Goal: Navigation & Orientation: Find specific page/section

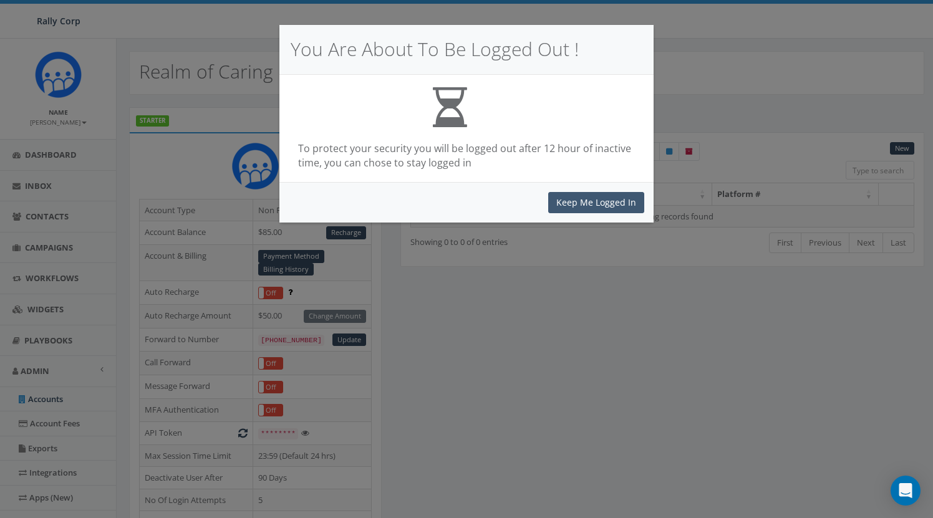
click at [608, 195] on button "Keep Me Logged In" at bounding box center [596, 202] width 96 height 21
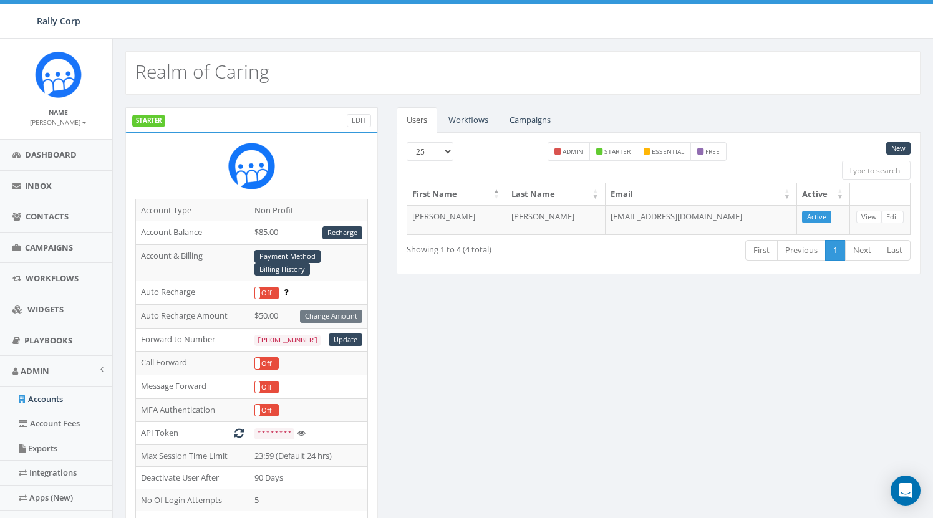
scroll to position [0, 4]
click at [477, 123] on link "Workflows" at bounding box center [468, 120] width 60 height 26
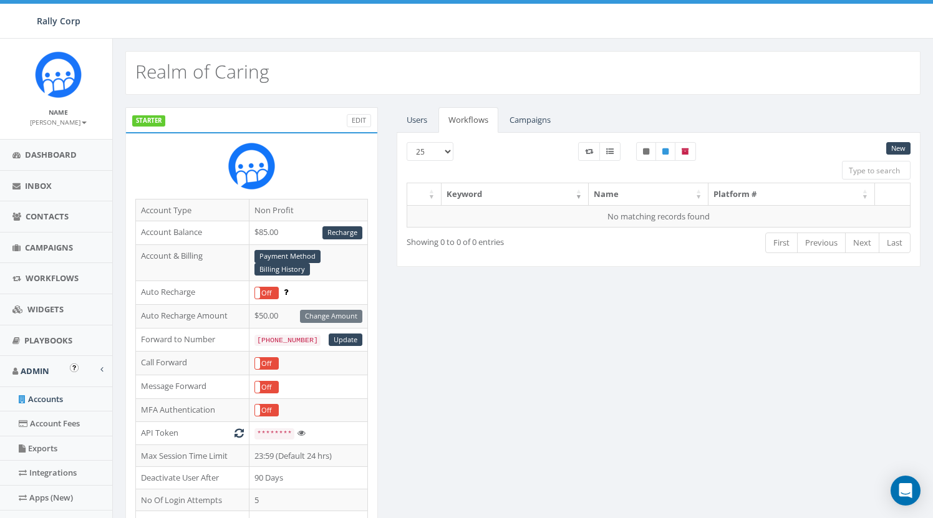
click at [50, 396] on link "Accounts" at bounding box center [58, 399] width 116 height 24
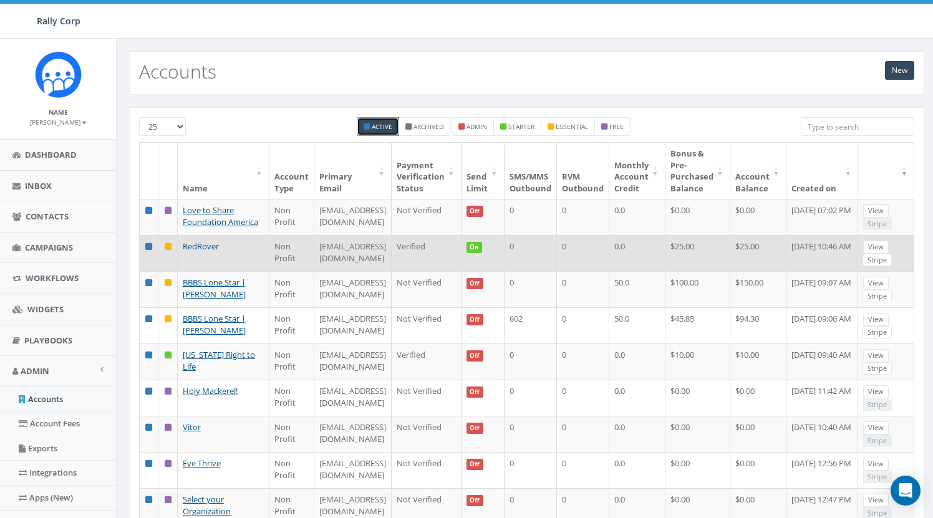
click at [201, 252] on link "RedRover" at bounding box center [201, 246] width 36 height 11
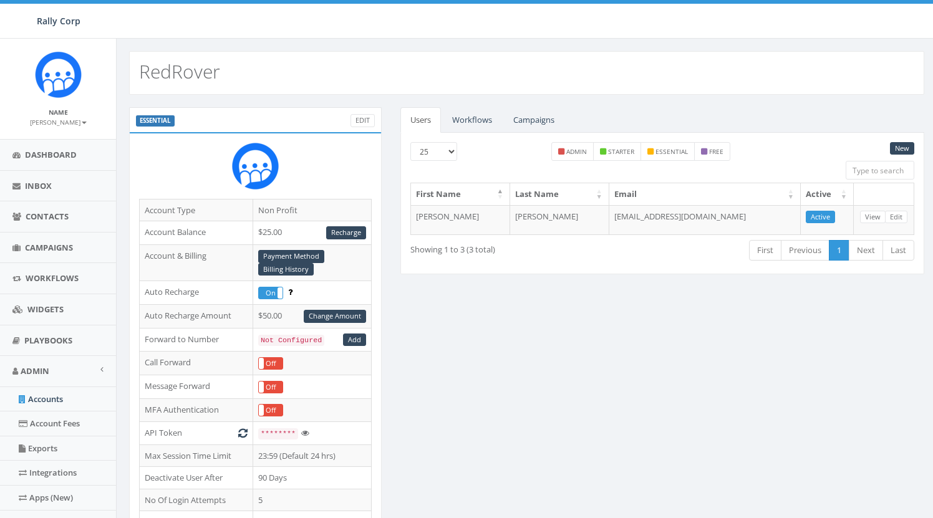
drag, startPoint x: 476, startPoint y: 118, endPoint x: 475, endPoint y: 128, distance: 9.4
click at [476, 118] on link "Workflows" at bounding box center [472, 120] width 60 height 26
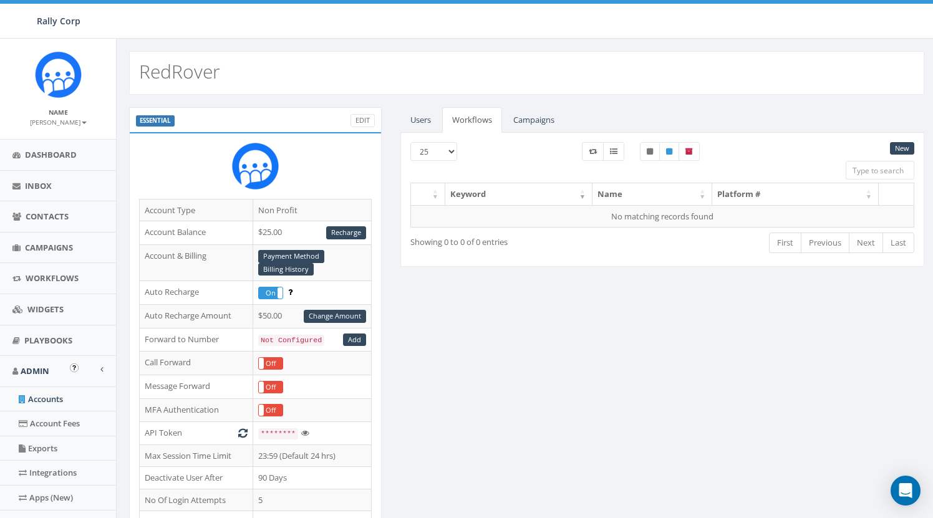
click at [54, 395] on link "Accounts" at bounding box center [58, 399] width 116 height 24
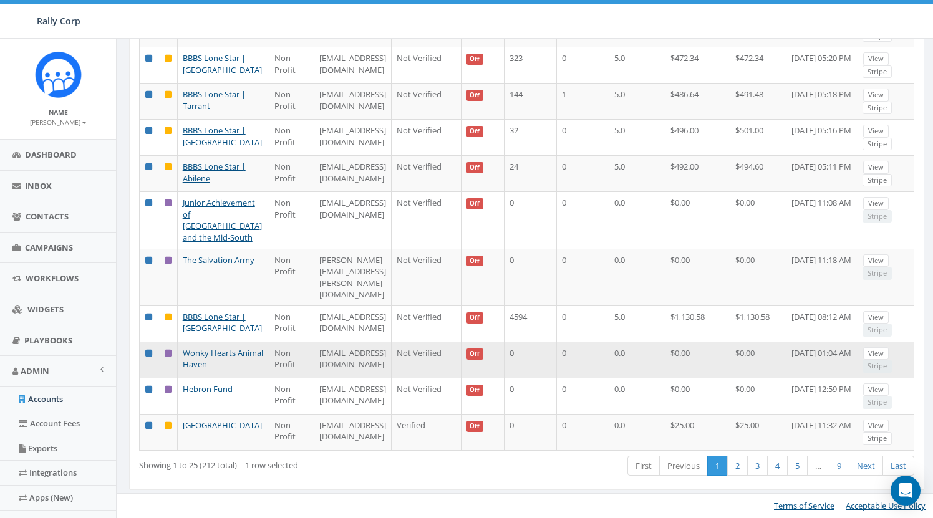
scroll to position [910, 0]
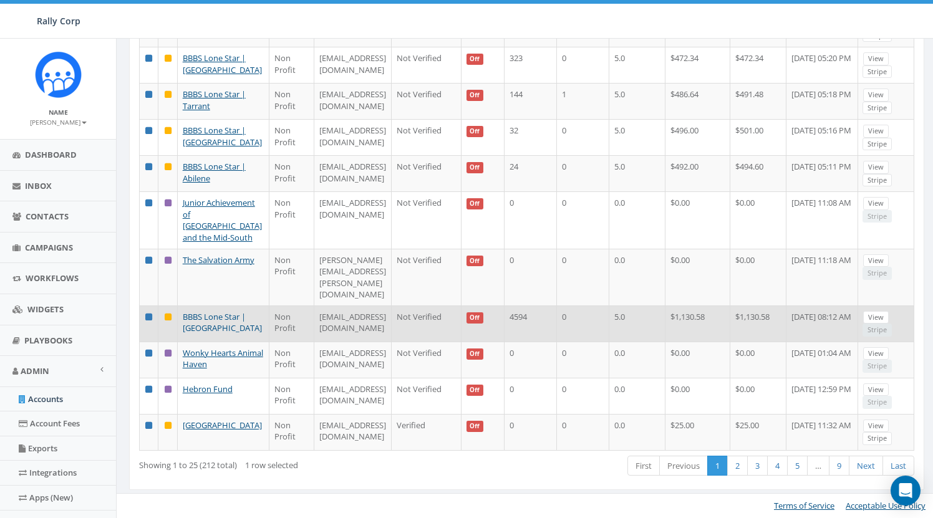
click at [193, 311] on link "BBBS Lone Star | [GEOGRAPHIC_DATA]" at bounding box center [222, 322] width 79 height 23
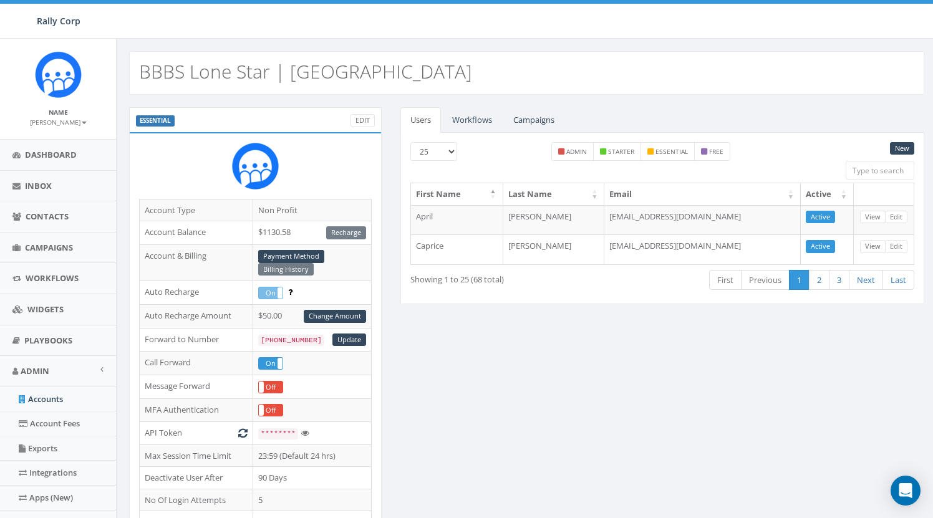
scroll to position [1, 0]
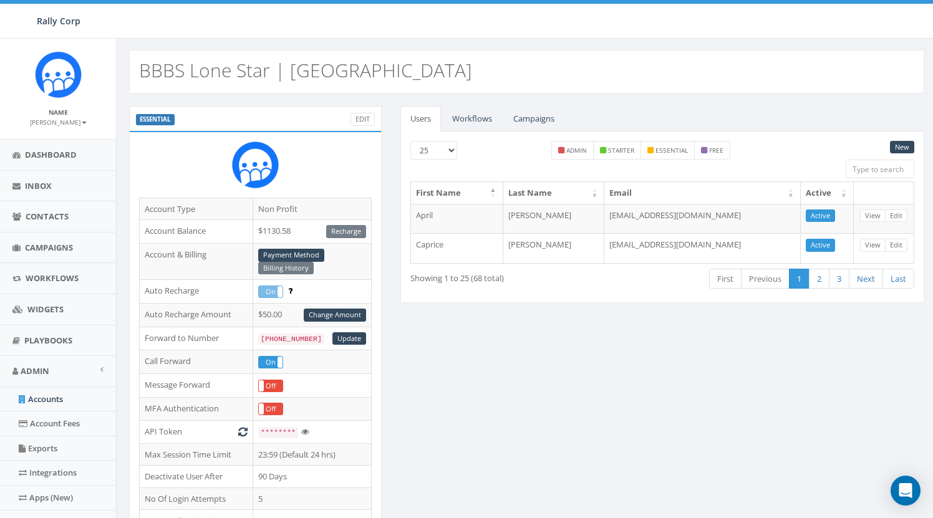
drag, startPoint x: 495, startPoint y: 120, endPoint x: 492, endPoint y: 127, distance: 6.7
click at [495, 120] on link "Workflows" at bounding box center [472, 119] width 60 height 26
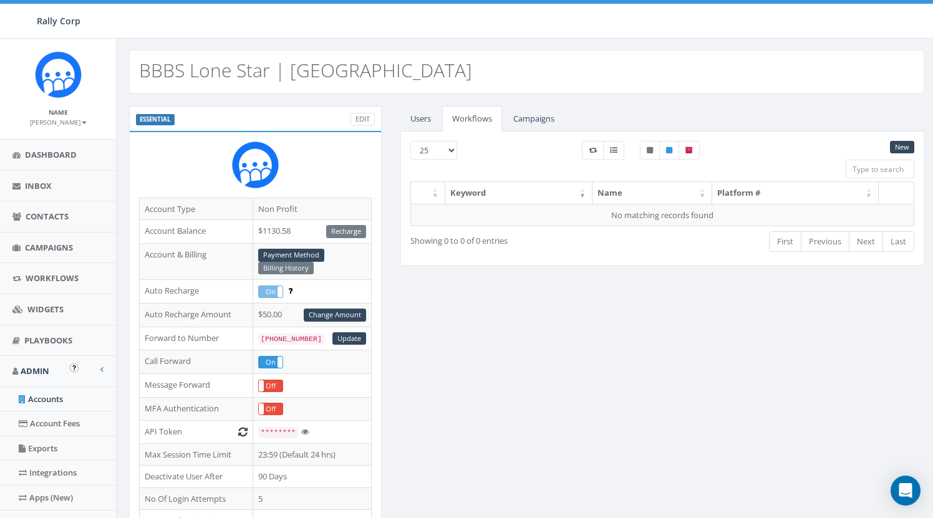
click at [45, 396] on link "Accounts" at bounding box center [58, 399] width 116 height 24
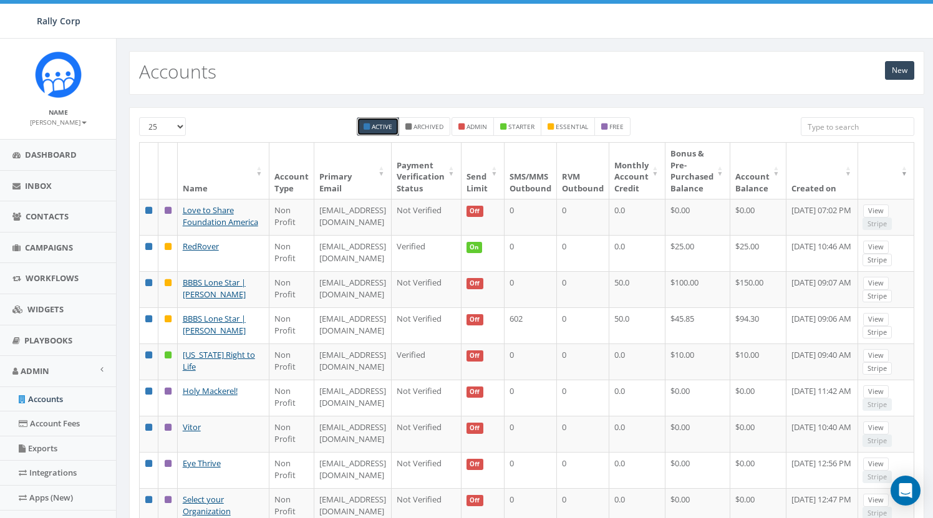
click at [817, 133] on input "search" at bounding box center [858, 126] width 114 height 19
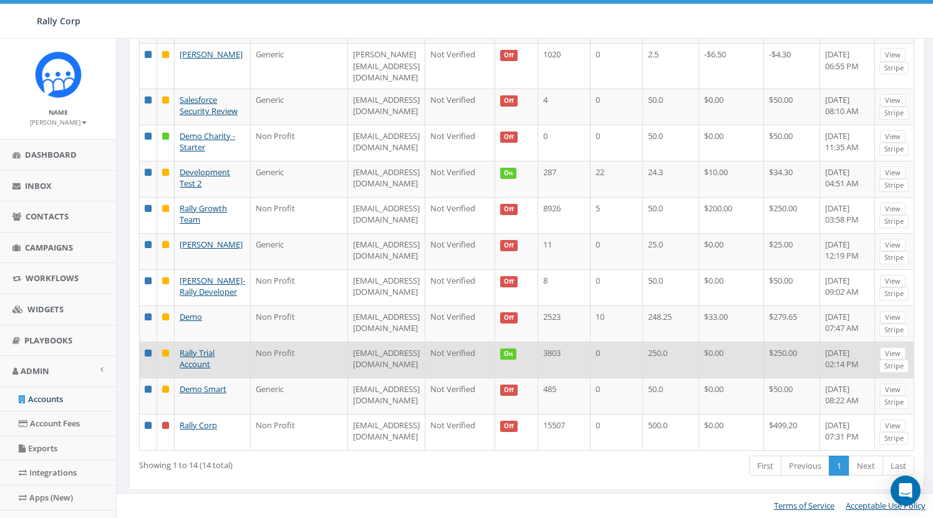
scroll to position [358, 0]
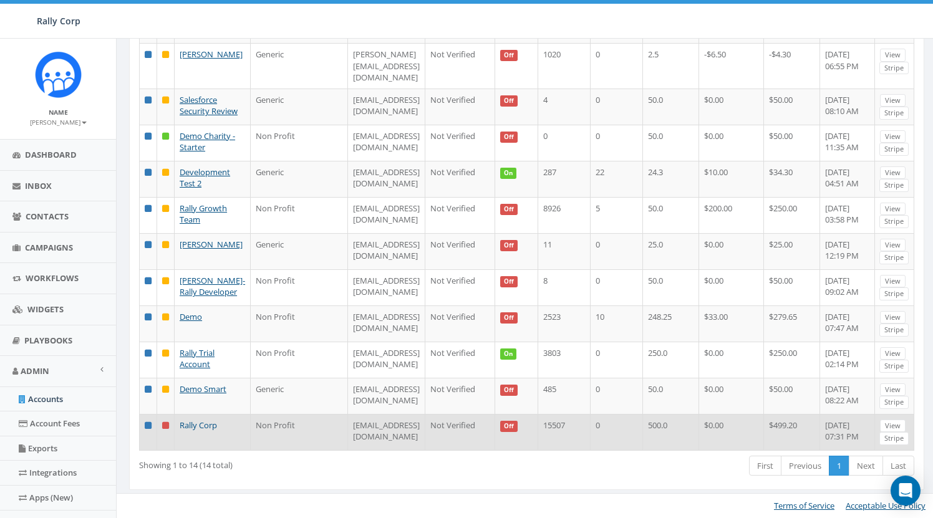
type input "rally"
click at [210, 420] on link "Rally Corp" at bounding box center [198, 425] width 37 height 11
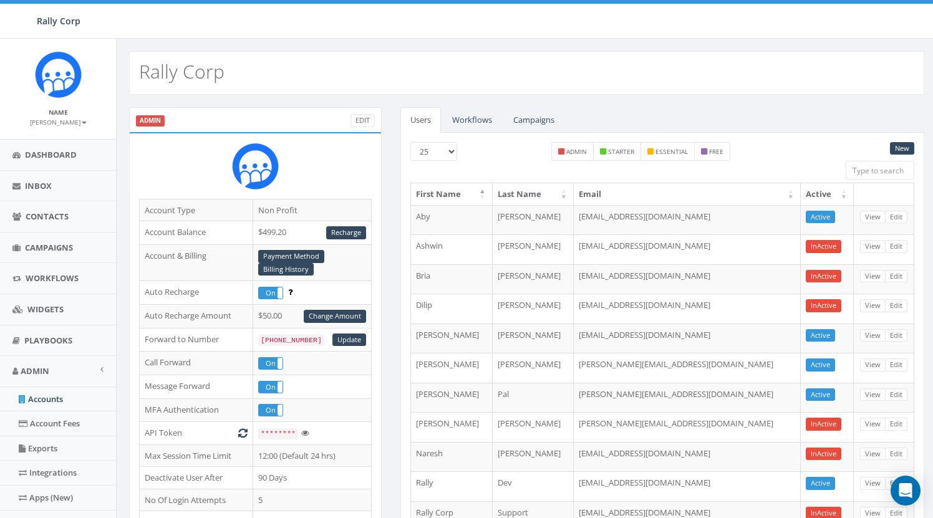
click at [483, 123] on link "Workflows" at bounding box center [472, 120] width 60 height 26
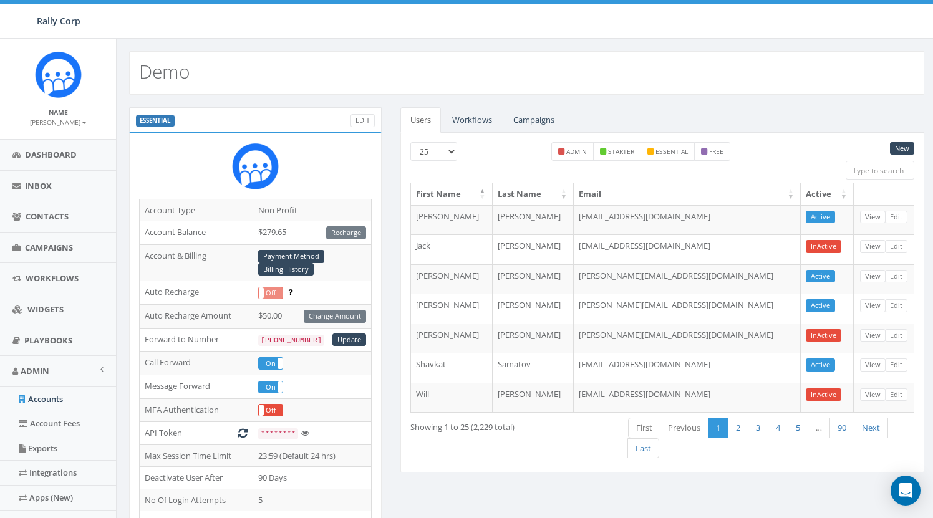
drag, startPoint x: 480, startPoint y: 120, endPoint x: 506, endPoint y: 155, distance: 43.3
click at [480, 120] on link "Workflows" at bounding box center [472, 120] width 60 height 26
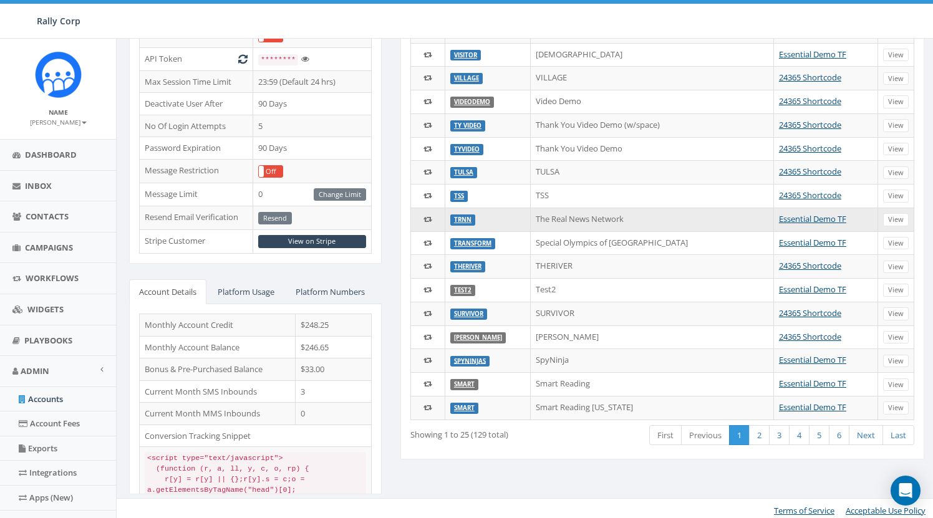
scroll to position [374, 0]
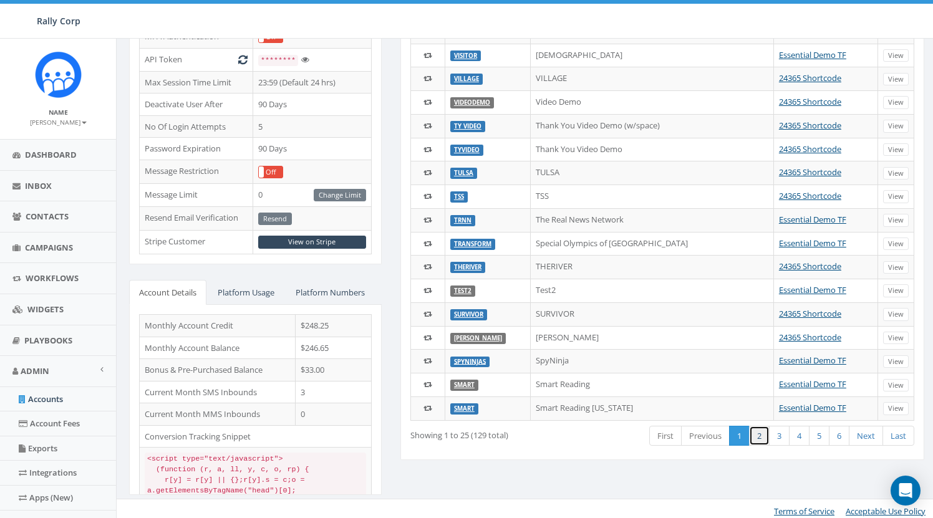
drag, startPoint x: 760, startPoint y: 435, endPoint x: 755, endPoint y: 442, distance: 8.7
click at [759, 435] on link "2" at bounding box center [759, 436] width 21 height 21
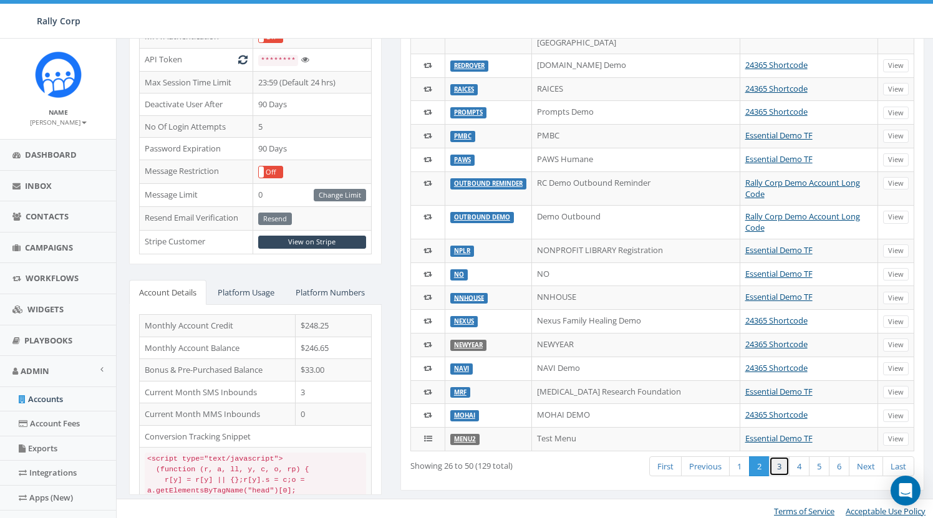
click at [778, 457] on link "3" at bounding box center [779, 467] width 21 height 21
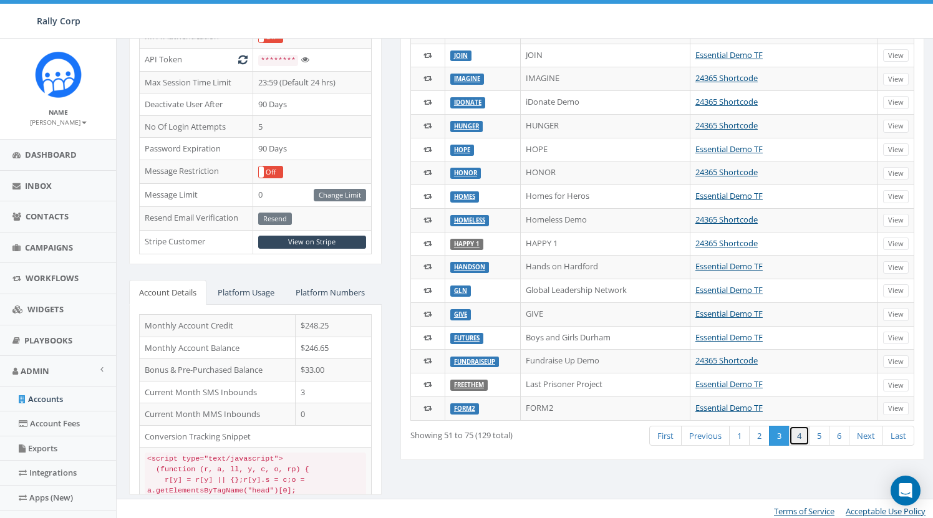
click at [800, 431] on link "4" at bounding box center [799, 436] width 21 height 21
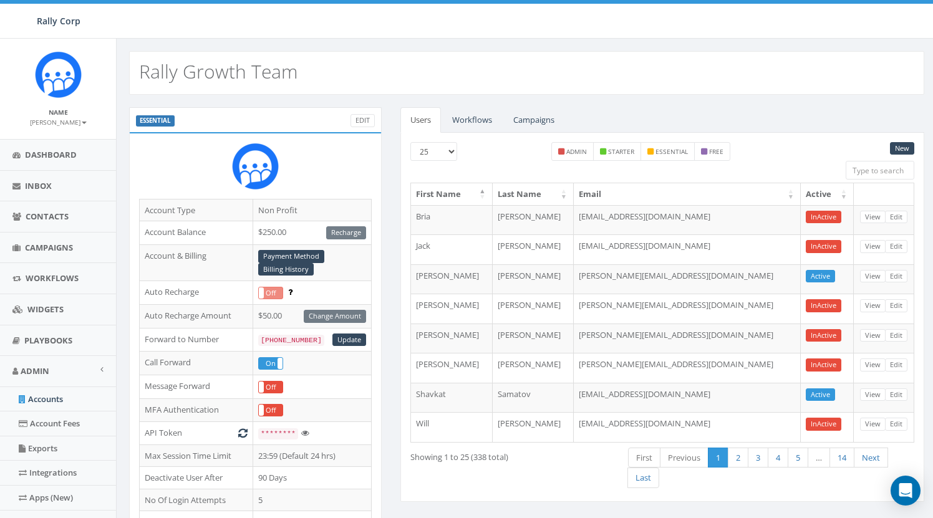
drag, startPoint x: 472, startPoint y: 115, endPoint x: 480, endPoint y: 153, distance: 39.5
click at [473, 115] on link "Workflows" at bounding box center [472, 120] width 60 height 26
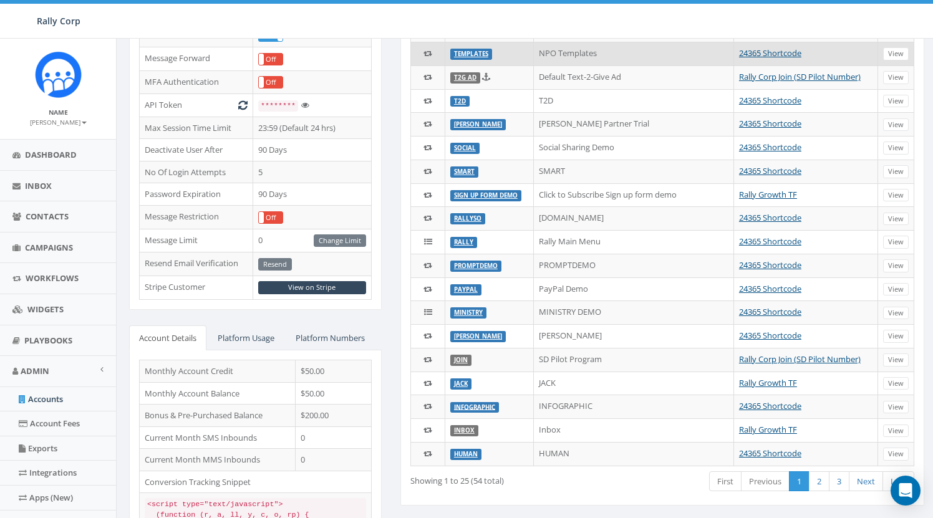
scroll to position [331, 0]
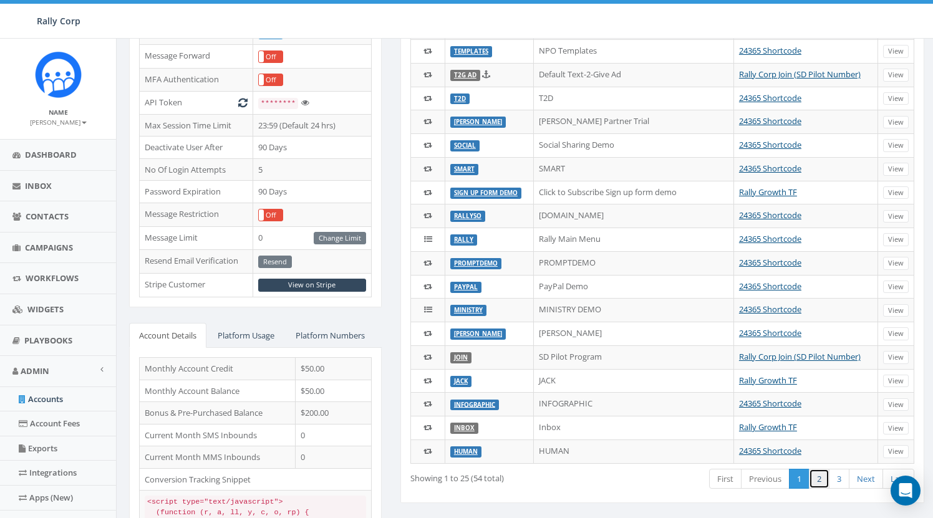
click at [819, 476] on link "2" at bounding box center [819, 479] width 21 height 21
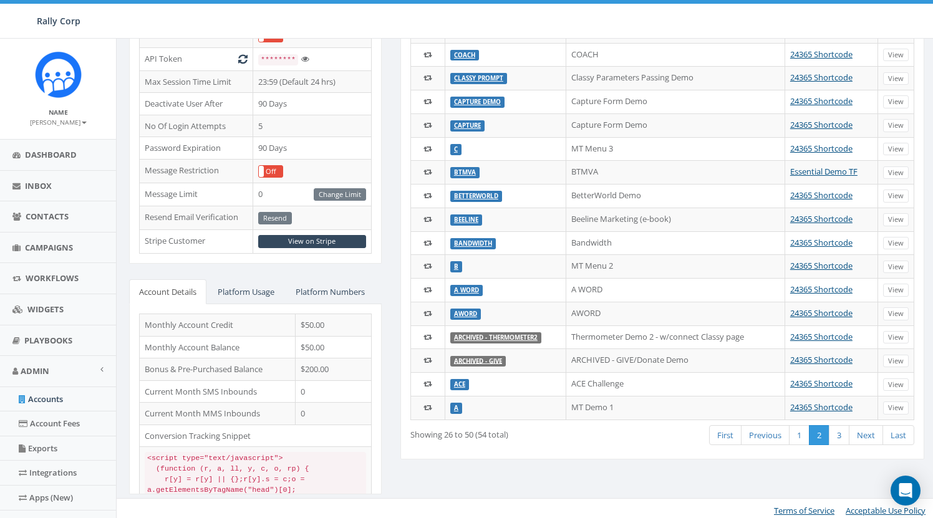
scroll to position [374, 0]
drag, startPoint x: 841, startPoint y: 436, endPoint x: 818, endPoint y: 462, distance: 34.4
click at [841, 436] on link "3" at bounding box center [839, 436] width 21 height 21
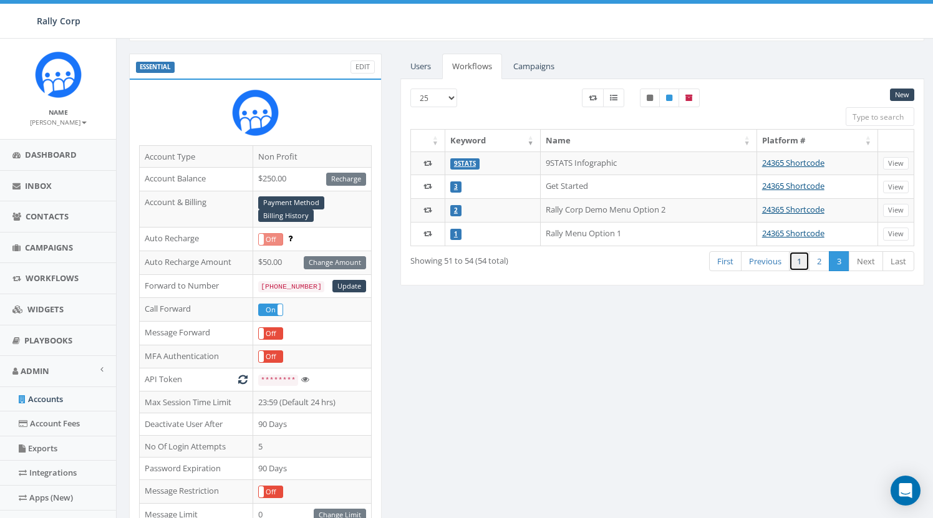
click at [805, 261] on link "1" at bounding box center [799, 261] width 21 height 21
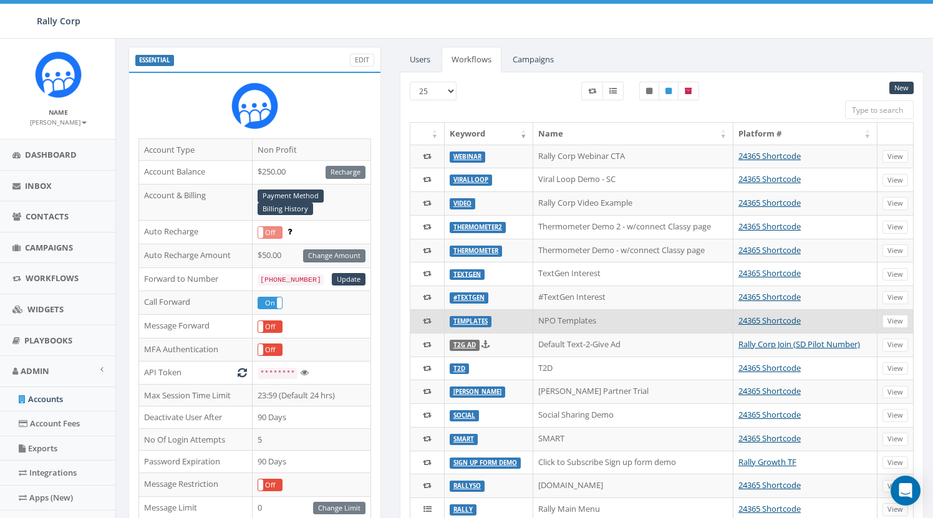
scroll to position [55, 1]
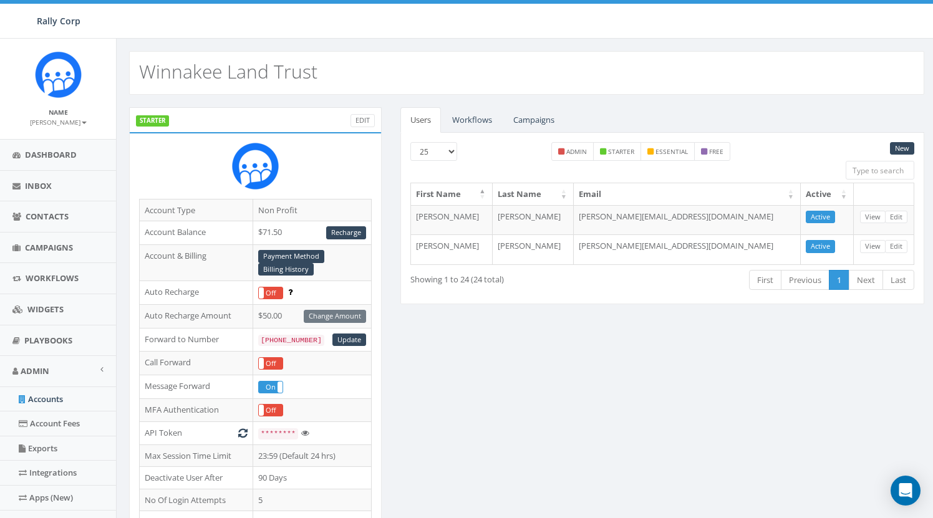
click at [480, 120] on link "Workflows" at bounding box center [472, 120] width 60 height 26
